Goal: Task Accomplishment & Management: Manage account settings

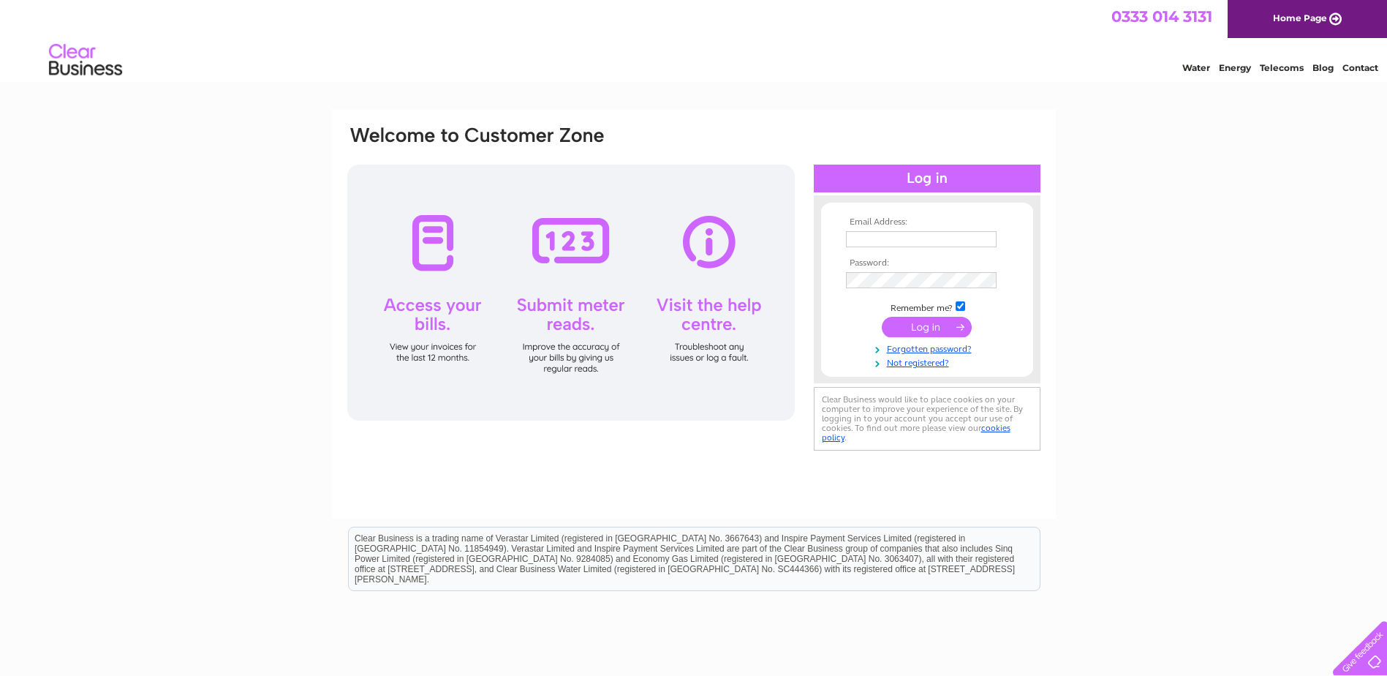
type input "[EMAIL_ADDRESS][DOMAIN_NAME]"
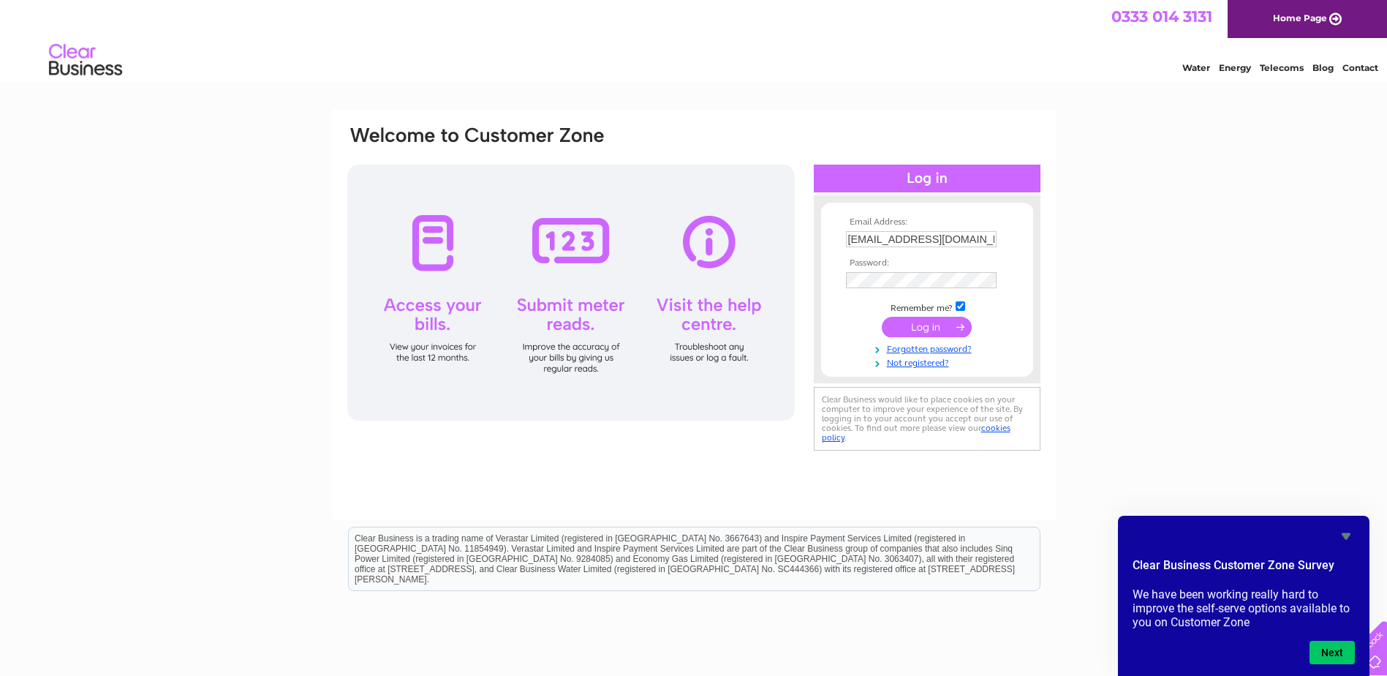
click at [926, 326] on input "submit" at bounding box center [927, 327] width 90 height 20
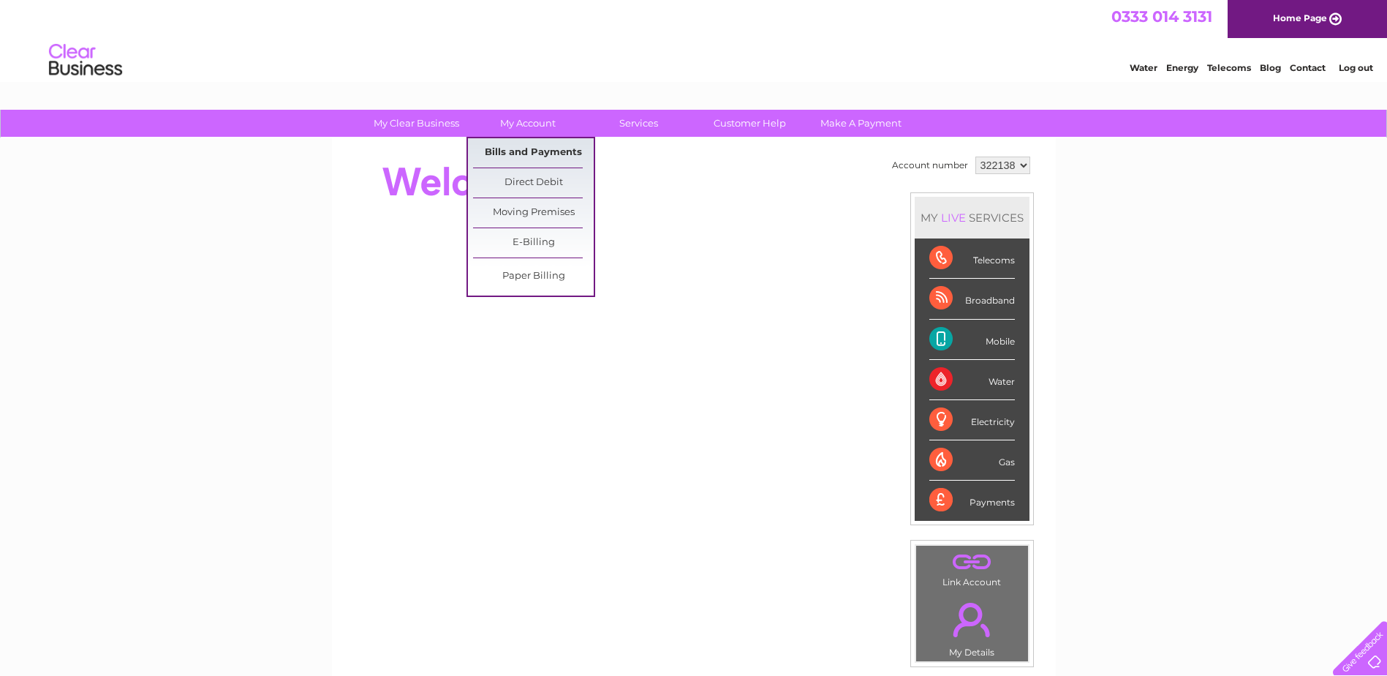
click at [511, 153] on link "Bills and Payments" at bounding box center [533, 152] width 121 height 29
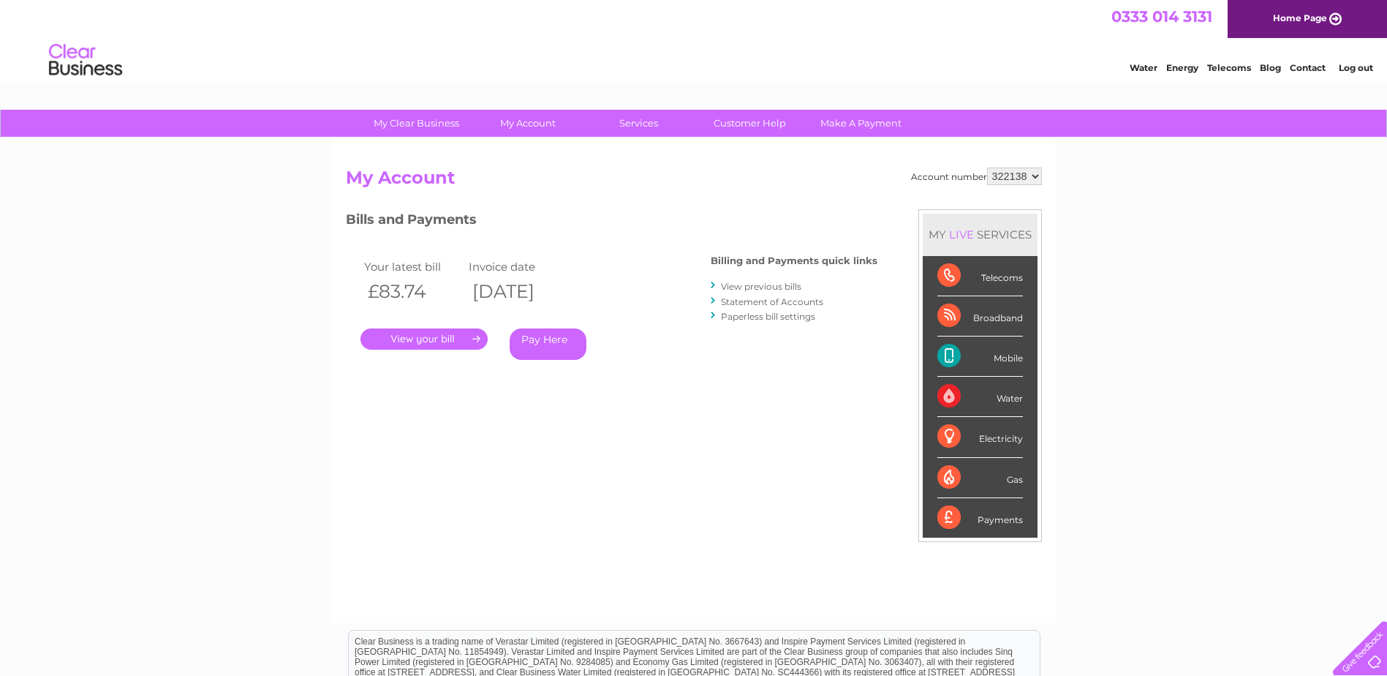
click at [431, 337] on link "." at bounding box center [423, 338] width 127 height 21
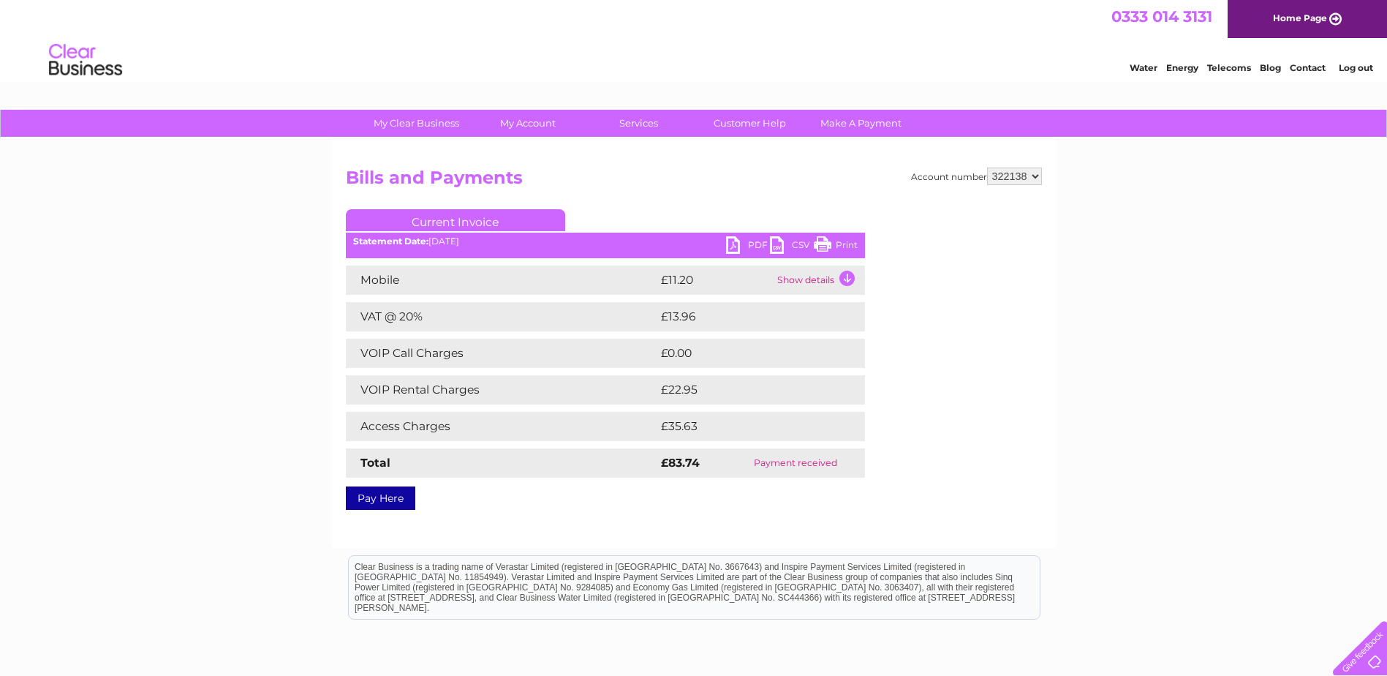
click at [743, 243] on link "PDF" at bounding box center [748, 246] width 44 height 21
